Goal: Task Accomplishment & Management: Complete application form

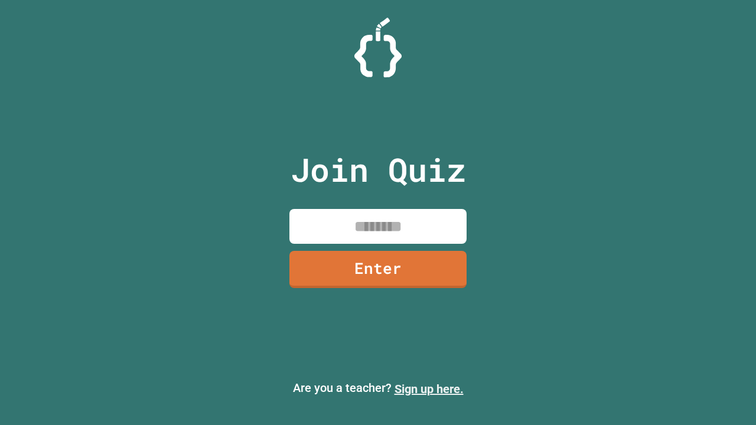
click at [429, 389] on link "Sign up here." at bounding box center [429, 389] width 69 height 14
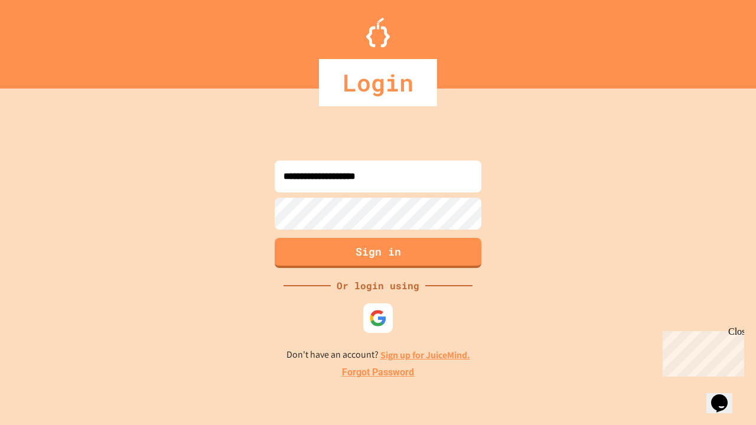
type input "**********"
